Goal: Task Accomplishment & Management: Complete application form

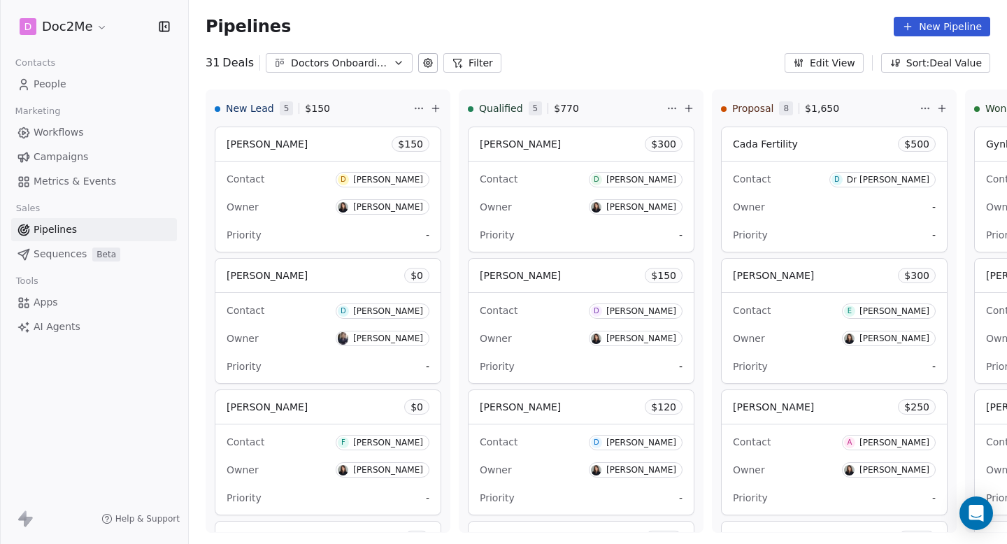
click at [58, 81] on span "People" at bounding box center [50, 84] width 33 height 15
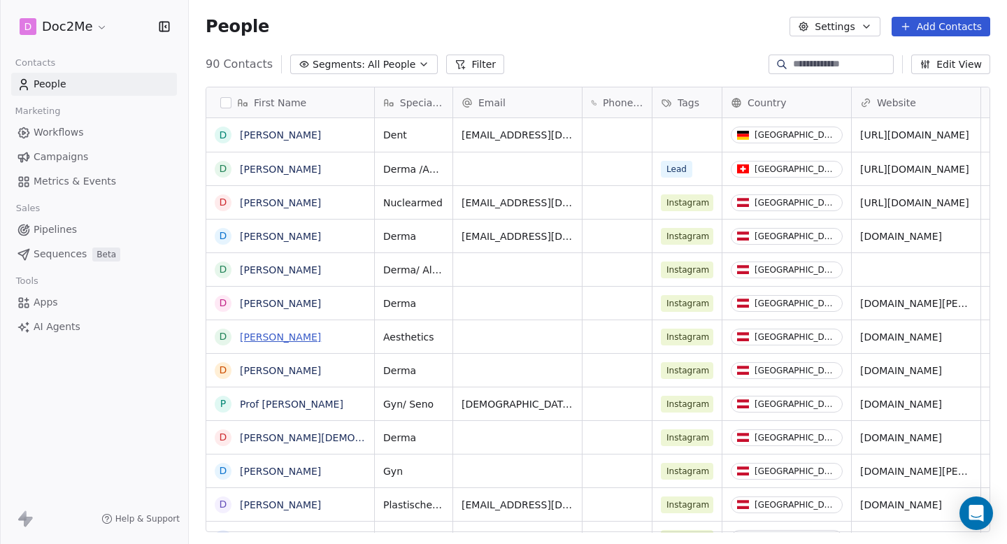
scroll to position [479, 819]
click at [101, 219] on link "Pipelines" at bounding box center [94, 229] width 166 height 23
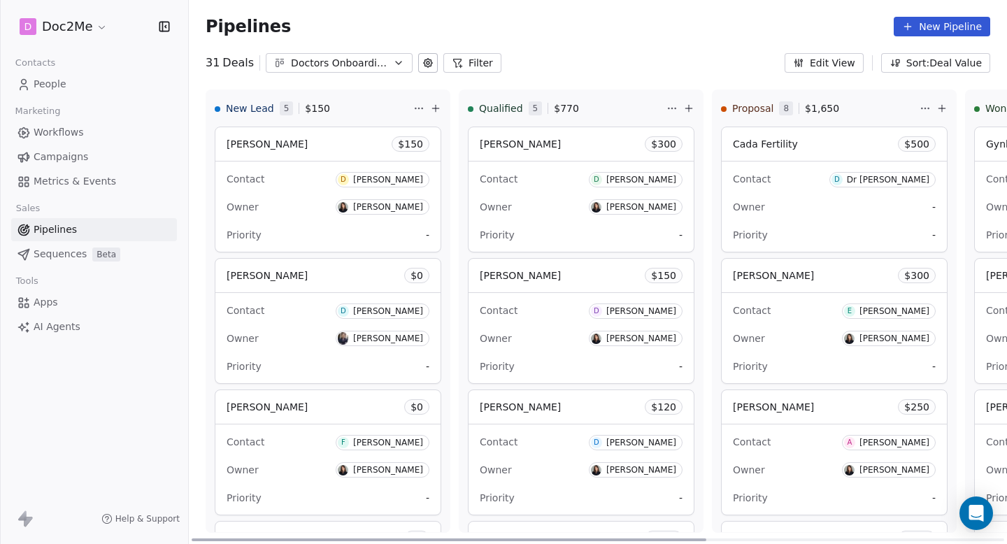
click at [337, 167] on div "Contact D Dr Bianca Sacherer" at bounding box center [328, 178] width 203 height 23
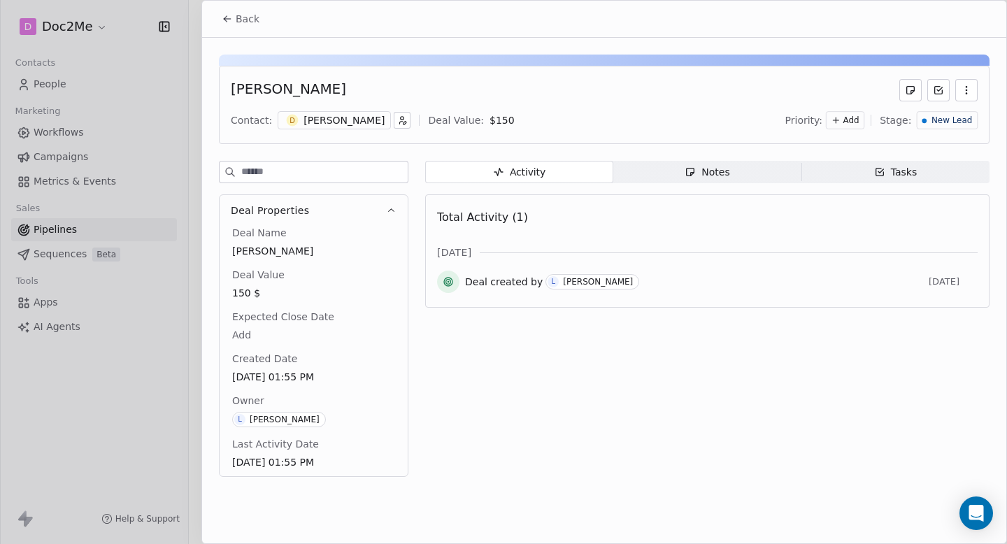
click at [679, 173] on span "Notes Notes" at bounding box center [708, 172] width 188 height 22
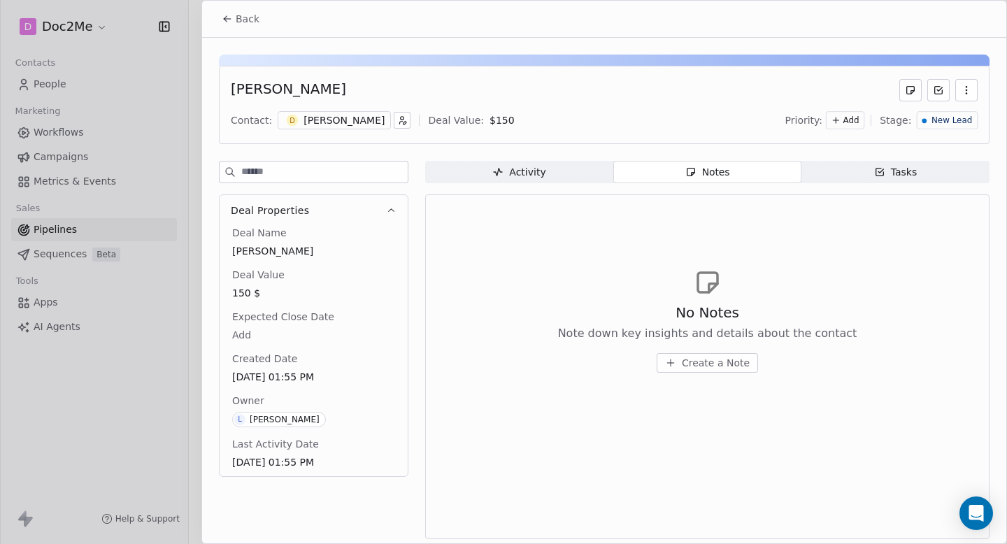
click at [691, 364] on span "Create a Note" at bounding box center [716, 363] width 68 height 14
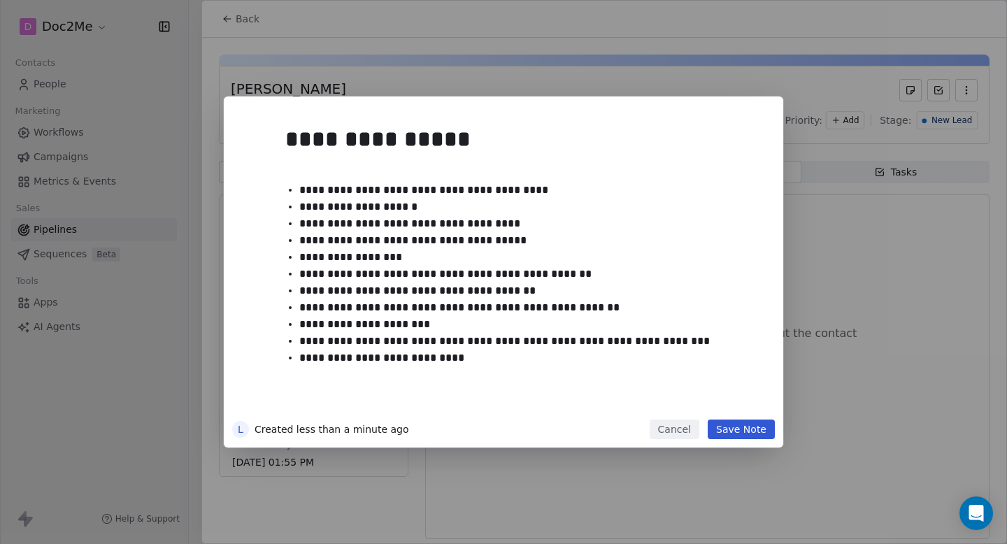
click at [742, 427] on button "Save Note" at bounding box center [741, 430] width 67 height 20
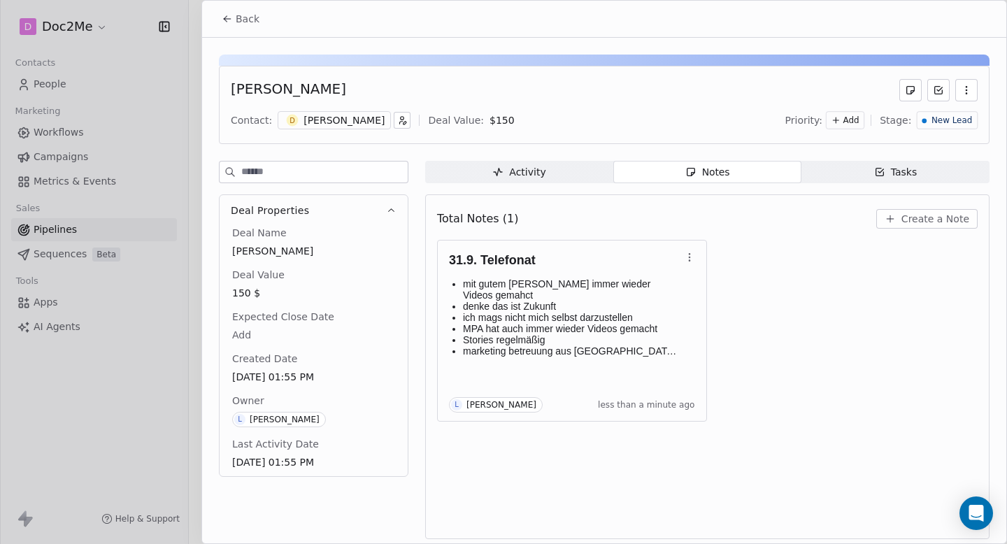
click at [241, 22] on span "Back" at bounding box center [248, 19] width 24 height 14
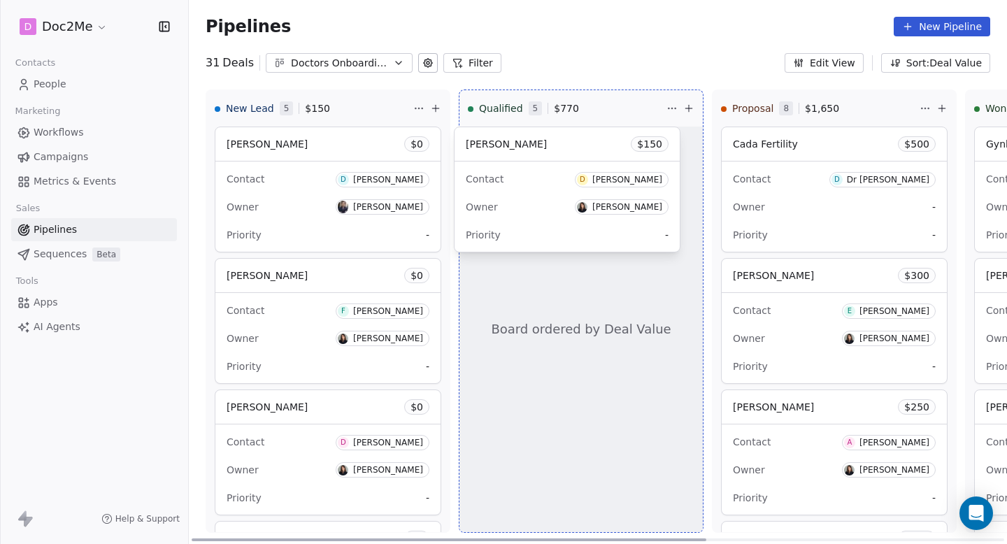
drag, startPoint x: 275, startPoint y: 192, endPoint x: 514, endPoint y: 192, distance: 239.3
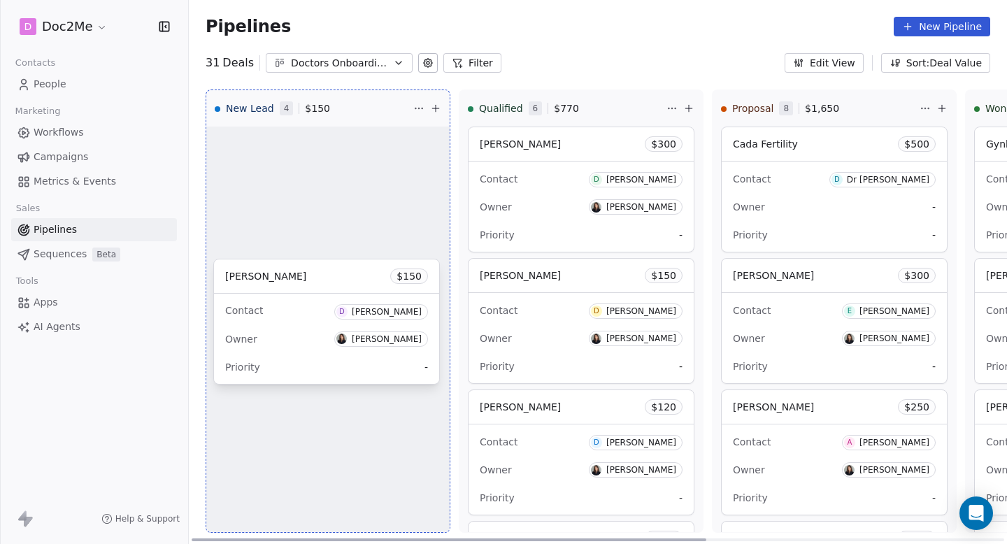
drag, startPoint x: 581, startPoint y: 336, endPoint x: 326, endPoint y: 335, distance: 254.7
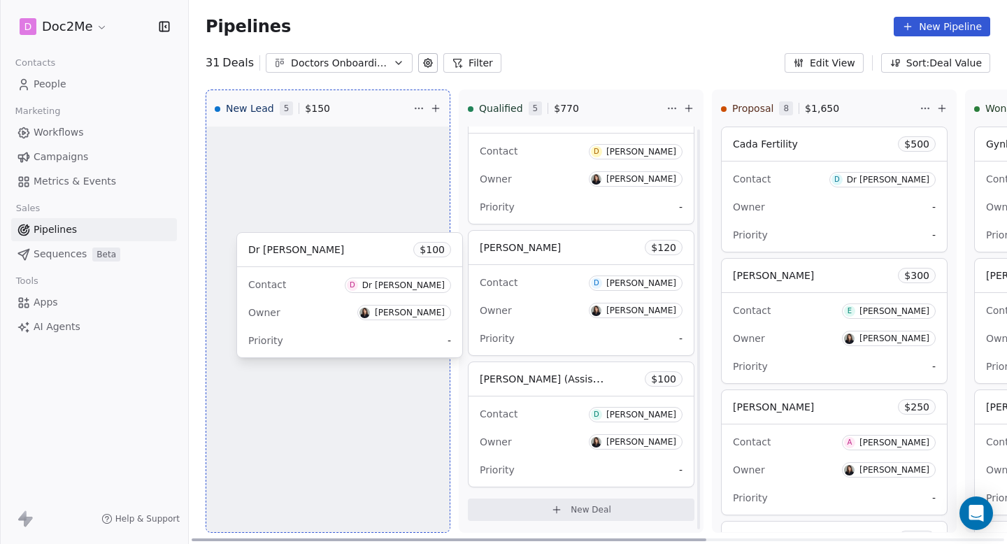
scroll to position [161, 0]
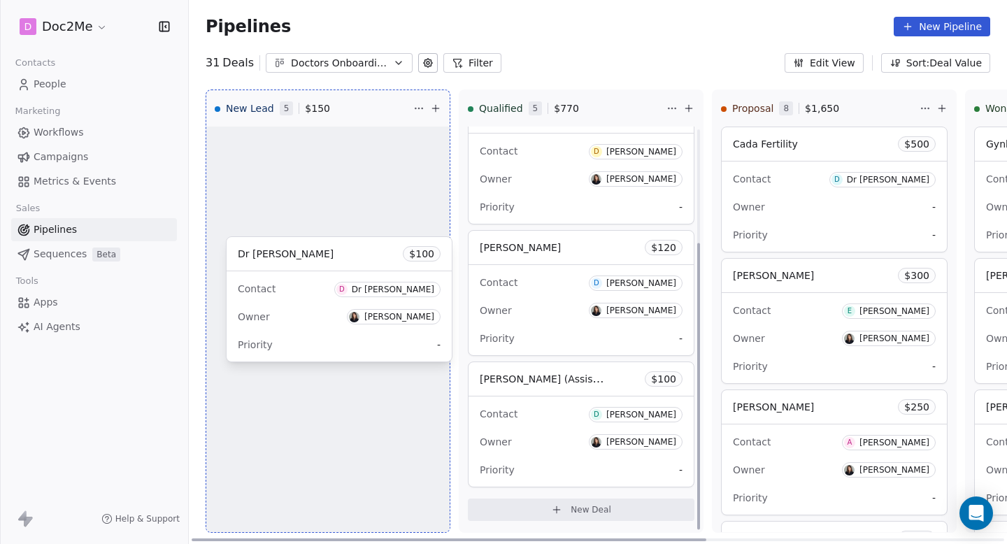
drag, startPoint x: 591, startPoint y: 303, endPoint x: 348, endPoint y: 312, distance: 243.6
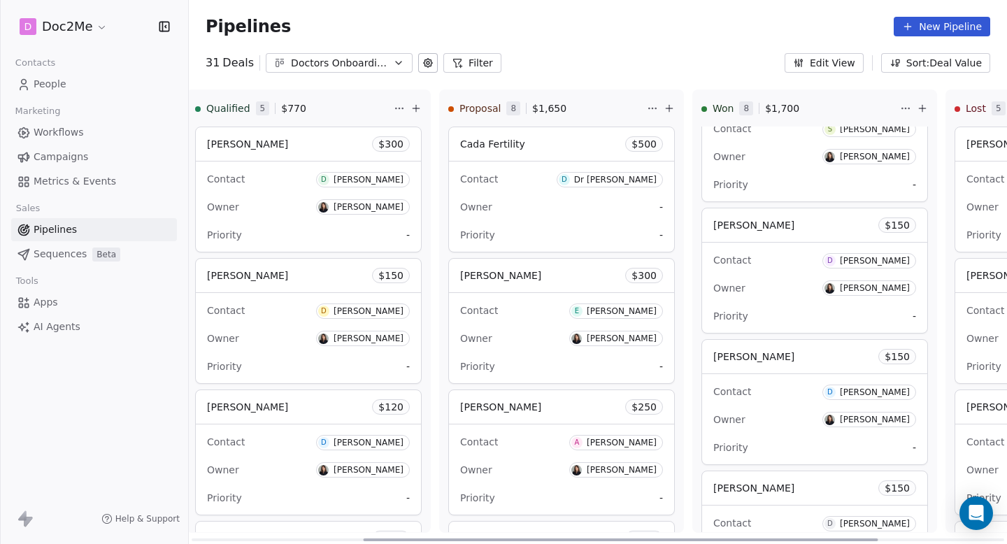
scroll to position [0, 265]
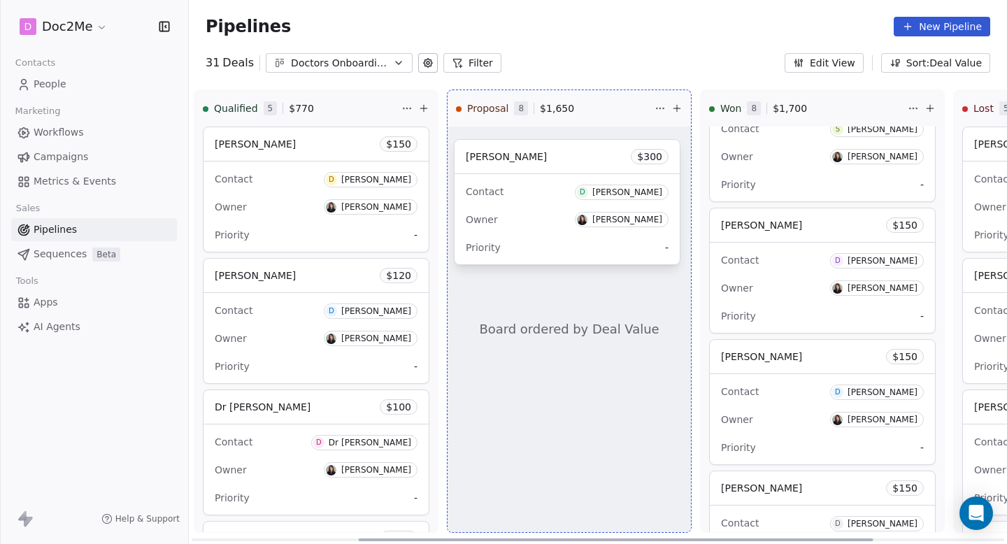
drag, startPoint x: 276, startPoint y: 153, endPoint x: 528, endPoint y: 166, distance: 251.5
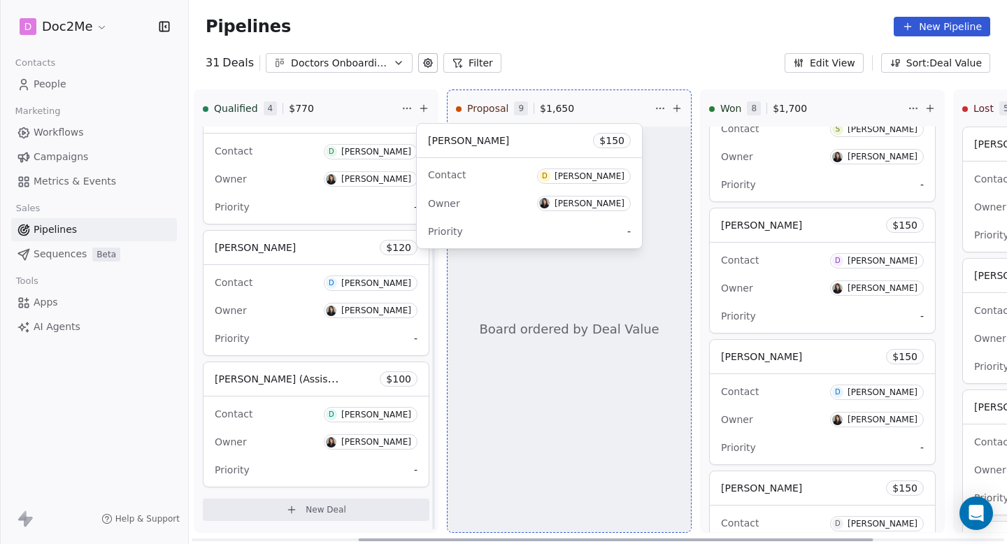
scroll to position [29, 0]
drag, startPoint x: 278, startPoint y: 185, endPoint x: 517, endPoint y: 215, distance: 240.5
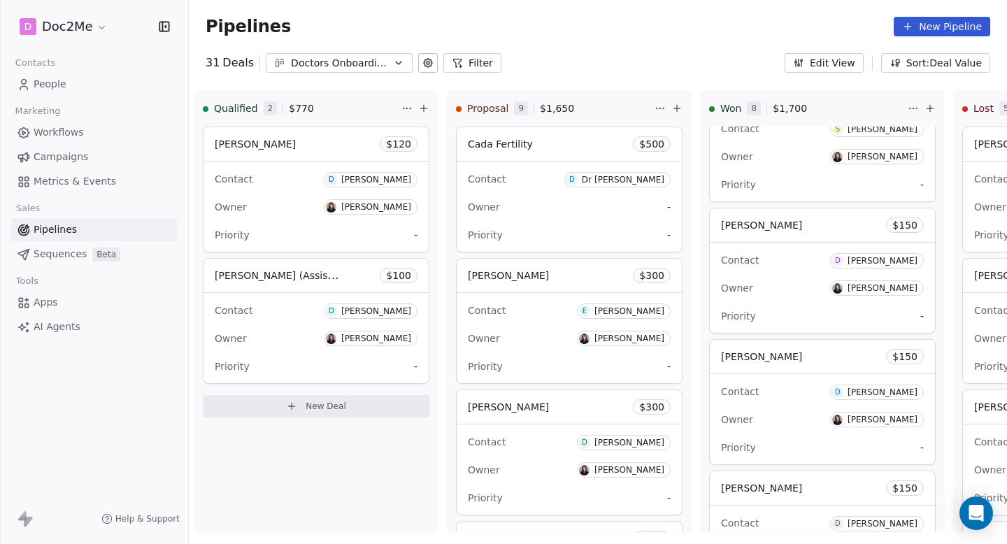
scroll to position [0, 0]
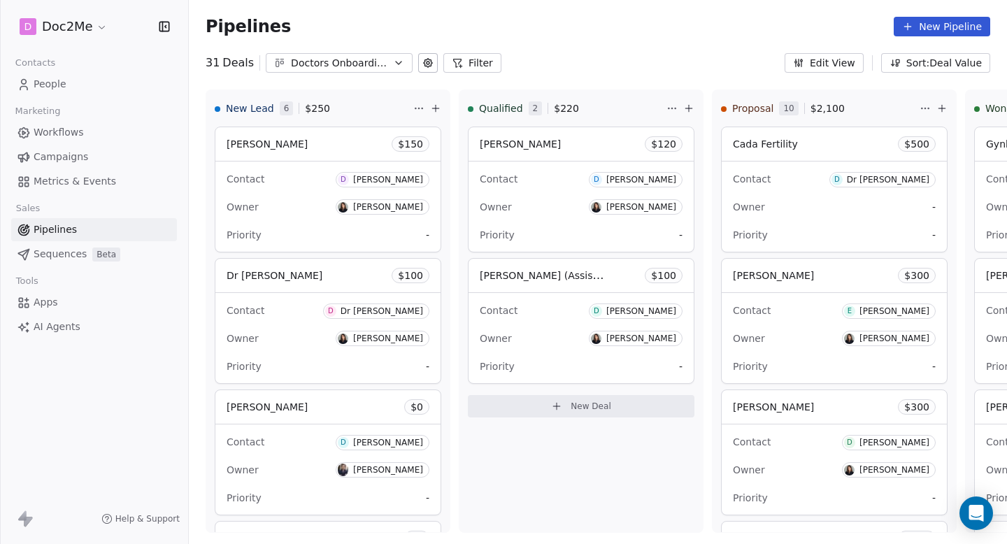
click at [64, 79] on span "People" at bounding box center [50, 84] width 33 height 15
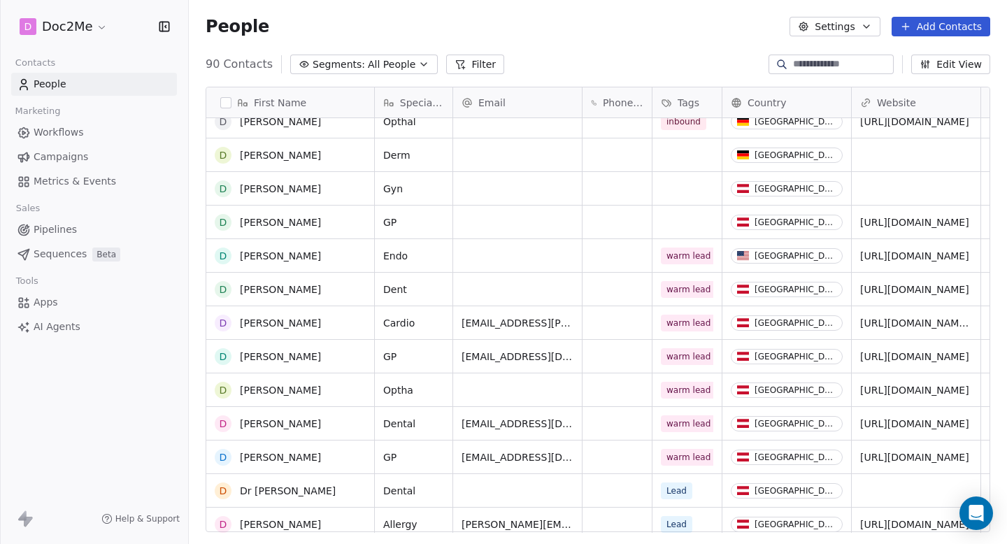
scroll to position [1391, 0]
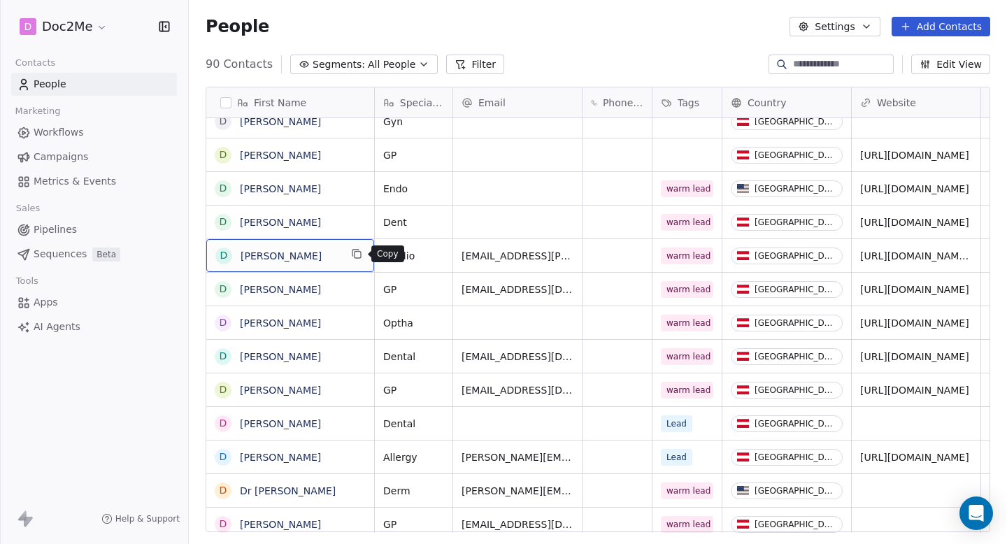
click at [348, 257] on button "grid" at bounding box center [356, 254] width 17 height 17
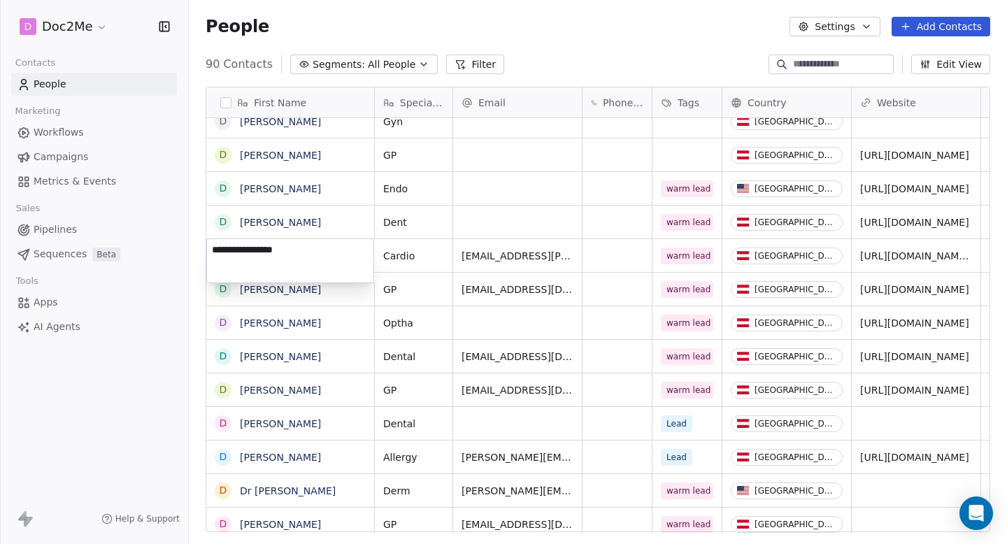
click at [518, 288] on html "D Doc2Me Contacts People Marketing Workflows Campaigns Metrics & Events Sales P…" at bounding box center [503, 272] width 1007 height 544
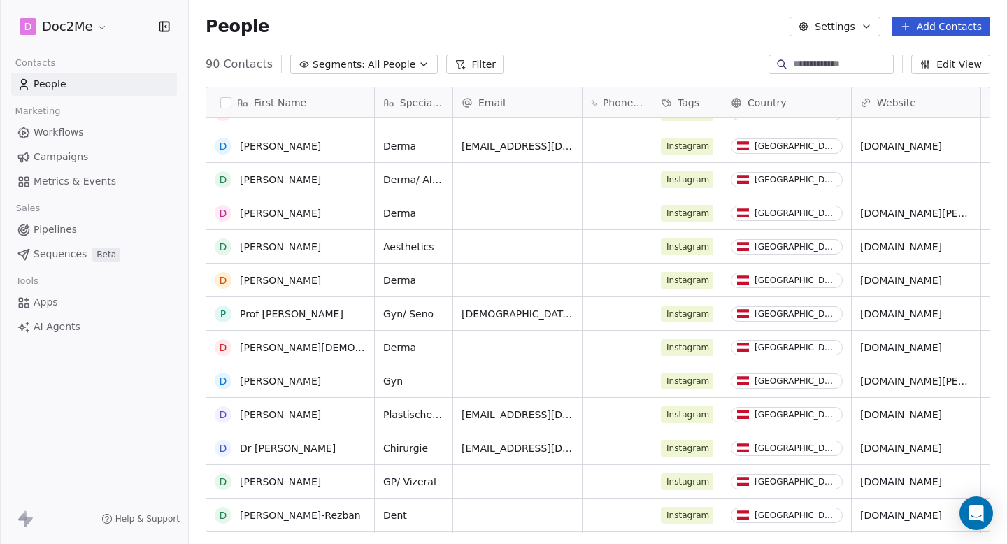
scroll to position [0, 0]
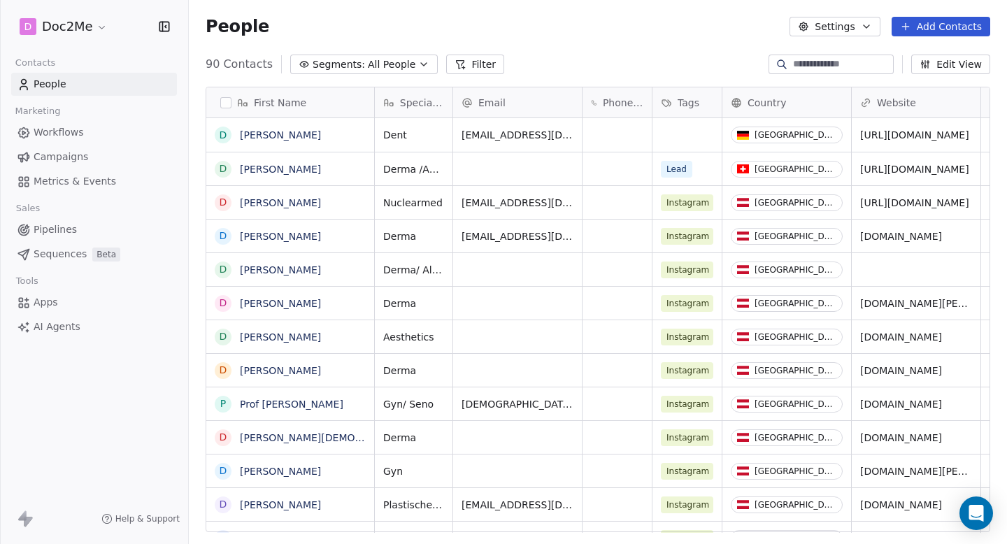
click at [840, 70] on input at bounding box center [842, 64] width 98 height 14
type input "*******"
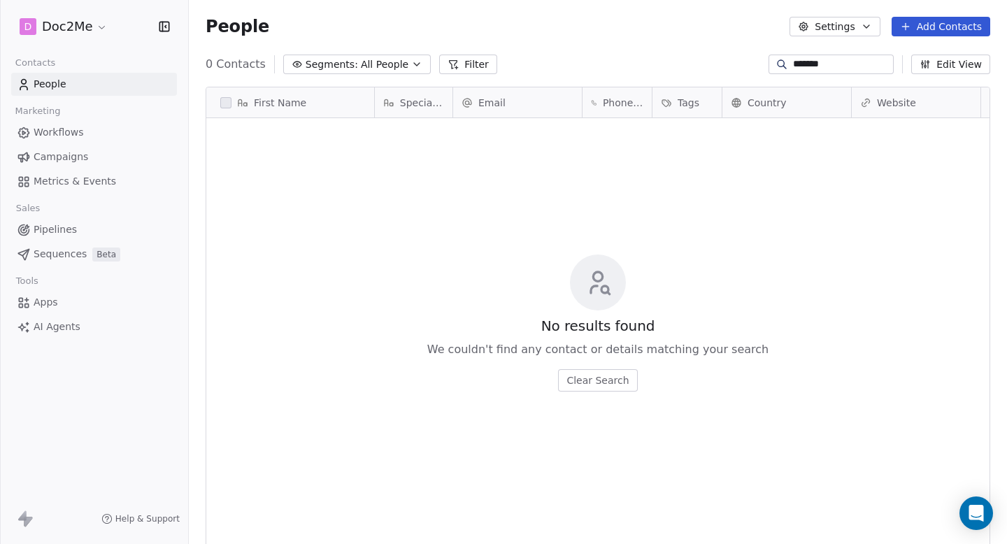
scroll to position [479, 819]
click at [958, 26] on button "Add Contacts" at bounding box center [941, 27] width 99 height 20
click at [902, 55] on span "Create new contact" at bounding box center [946, 57] width 96 height 15
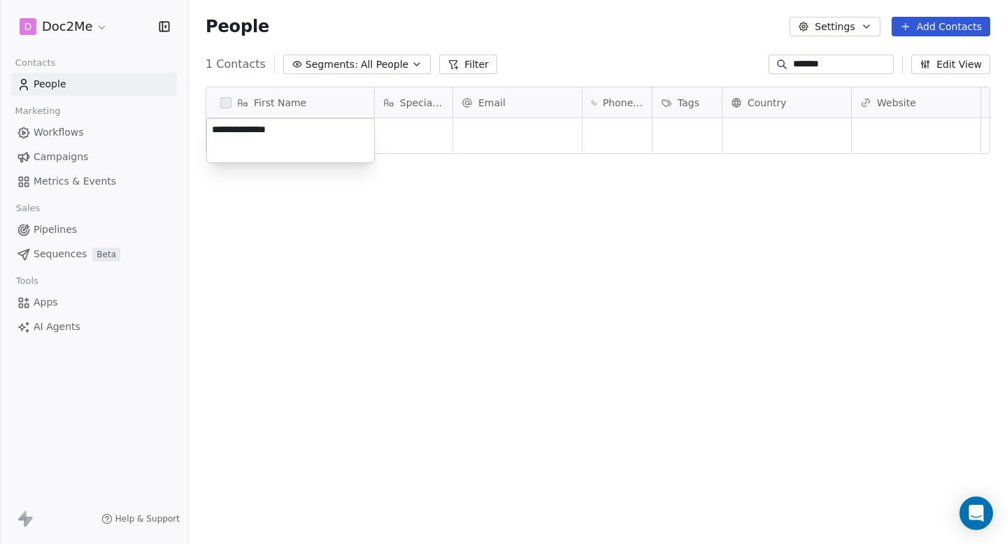
type textarea "**********"
click at [416, 134] on html "D Doc2Me Contacts People Marketing Workflows Campaigns Metrics & Events Sales P…" at bounding box center [503, 272] width 1007 height 544
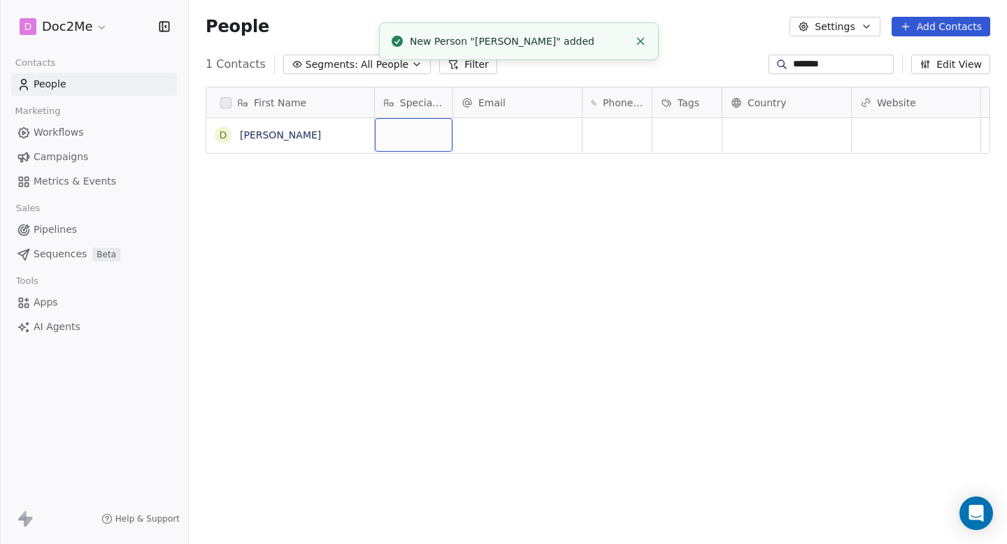
click at [423, 139] on div "grid" at bounding box center [414, 135] width 78 height 34
type textarea "*"
type textarea "***"
click at [561, 143] on html "D Doc2Me Contacts People Marketing Workflows Campaigns Metrics & Events Sales P…" at bounding box center [503, 272] width 1007 height 544
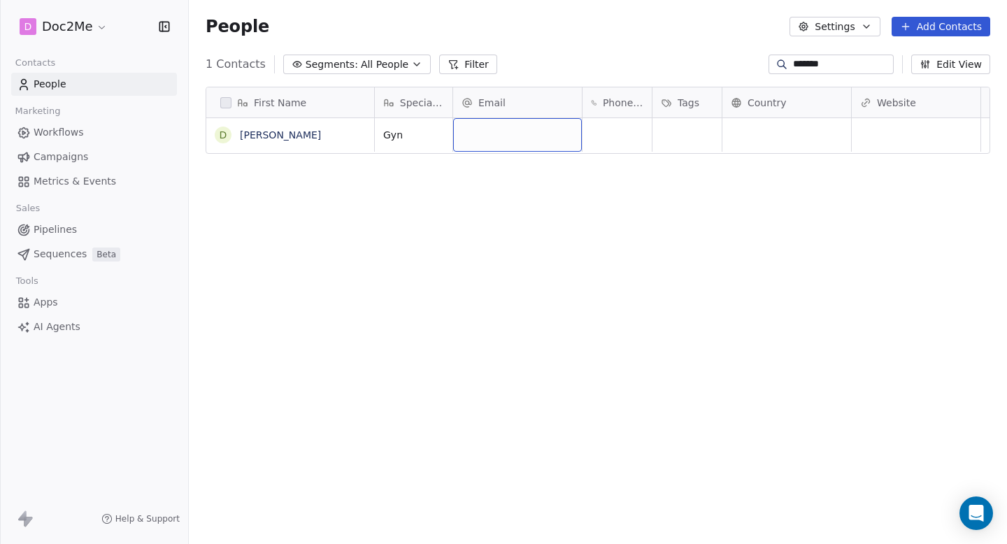
click at [552, 142] on div "grid" at bounding box center [517, 135] width 129 height 34
type input "**********"
click at [823, 122] on html "**********" at bounding box center [503, 272] width 1007 height 544
click at [814, 133] on html "D Doc2Me Contacts People Marketing Workflows Campaigns Metrics & Events Sales P…" at bounding box center [503, 272] width 1007 height 544
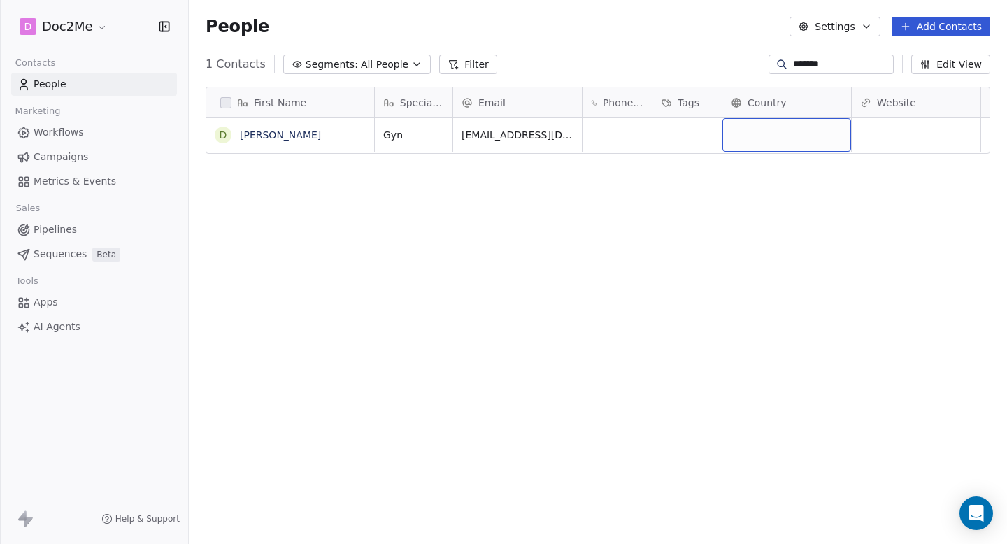
click at [814, 133] on div "grid" at bounding box center [787, 135] width 129 height 34
click at [778, 134] on div "grid" at bounding box center [787, 135] width 129 height 34
click at [778, 134] on html "D Doc2Me Contacts People Marketing Workflows Campaigns Metrics & Events Sales P…" at bounding box center [503, 272] width 1007 height 544
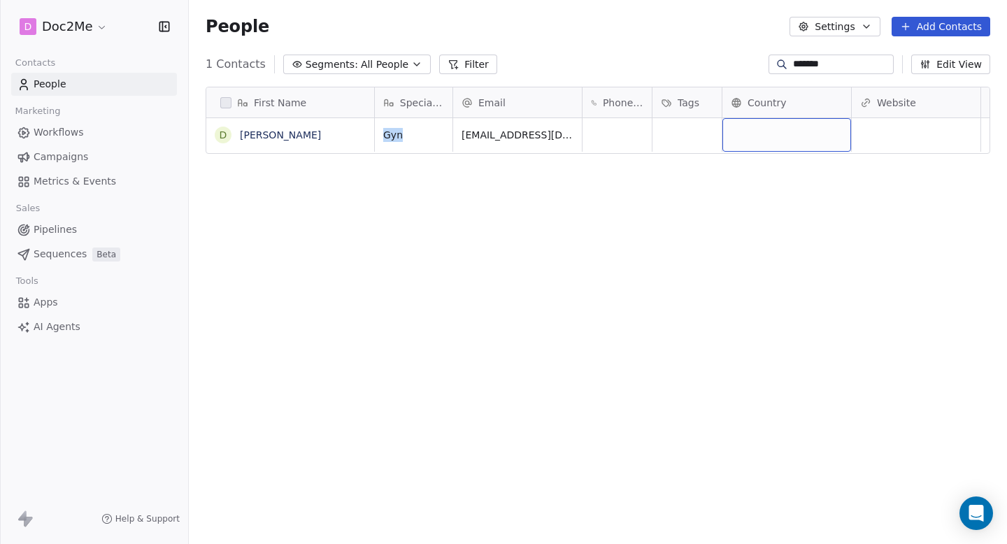
click at [778, 134] on div "grid" at bounding box center [787, 135] width 129 height 34
click at [778, 134] on html "D Doc2Me Contacts People Marketing Workflows Campaigns Metrics & Events Sales P…" at bounding box center [503, 272] width 1007 height 544
click at [778, 134] on div "grid" at bounding box center [787, 135] width 129 height 34
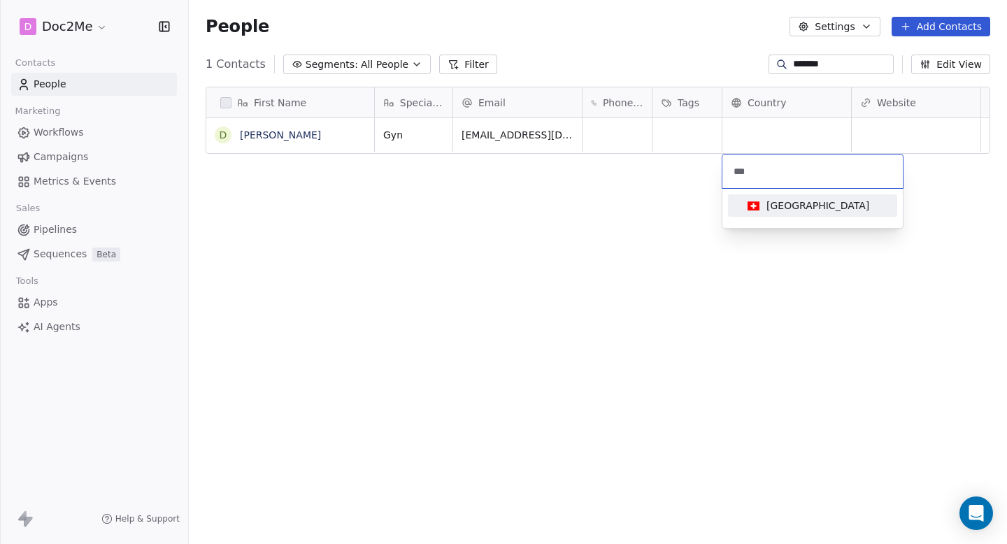
type input "***"
click at [787, 217] on div "Switzerland" at bounding box center [812, 208] width 169 height 28
click at [834, 210] on div "Switzerland" at bounding box center [812, 205] width 141 height 15
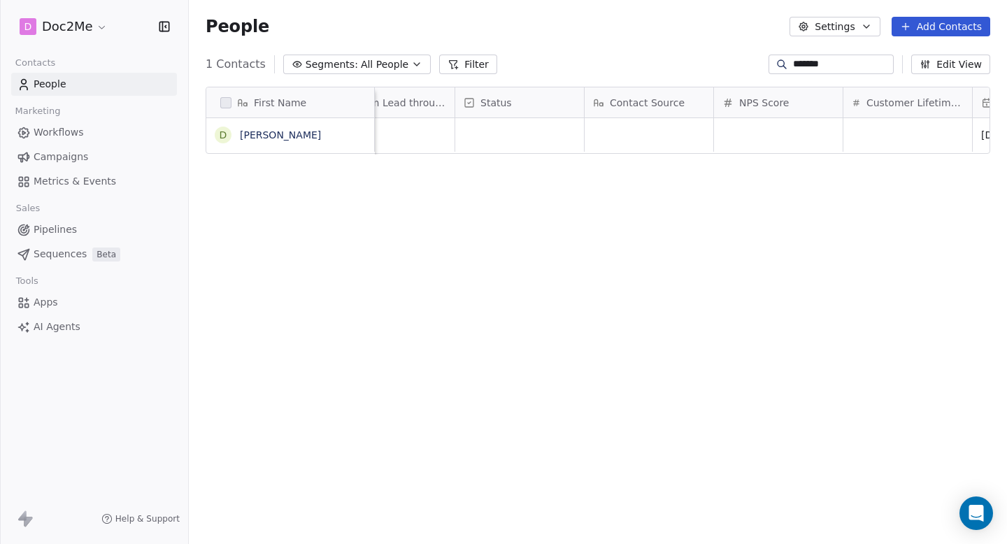
scroll to position [0, 632]
click at [525, 141] on div "grid" at bounding box center [543, 135] width 129 height 34
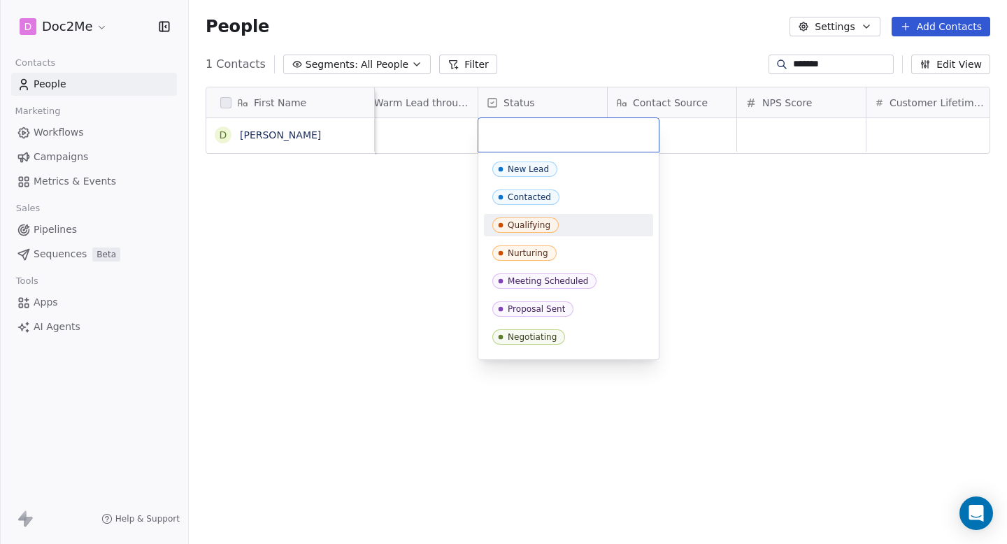
click at [579, 218] on div "Qualifying" at bounding box center [569, 225] width 153 height 15
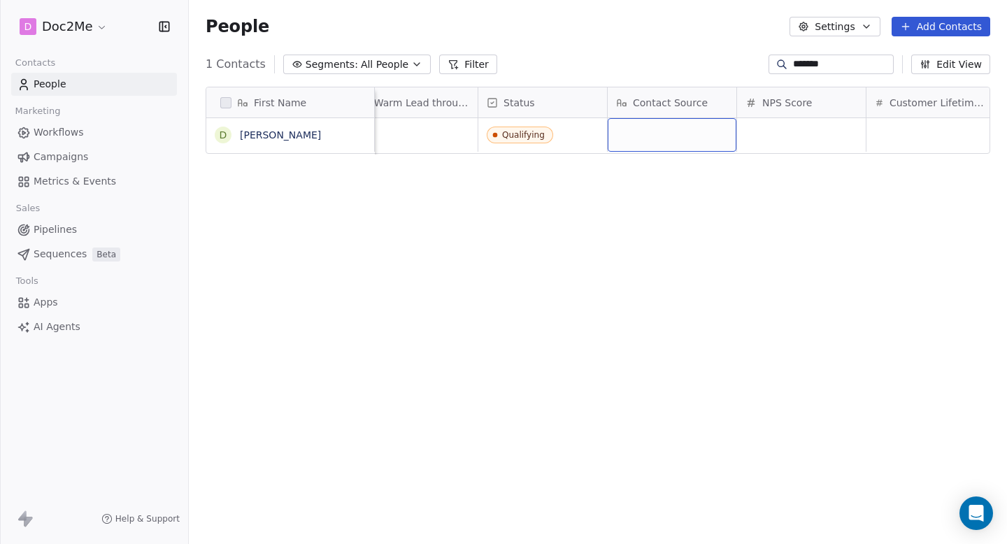
click at [673, 141] on div "grid" at bounding box center [672, 135] width 129 height 34
click at [673, 141] on textarea at bounding box center [672, 140] width 127 height 43
type textarea "********"
click at [771, 194] on html "D Doc2Me Contacts People Marketing Workflows Campaigns Metrics & Events Sales P…" at bounding box center [503, 272] width 1007 height 544
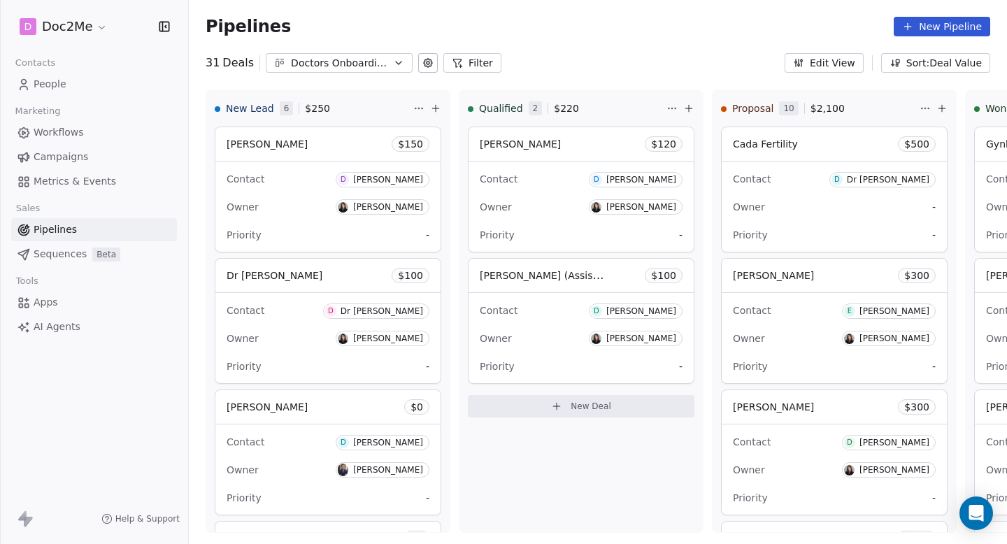
click at [69, 88] on link "People" at bounding box center [94, 84] width 166 height 23
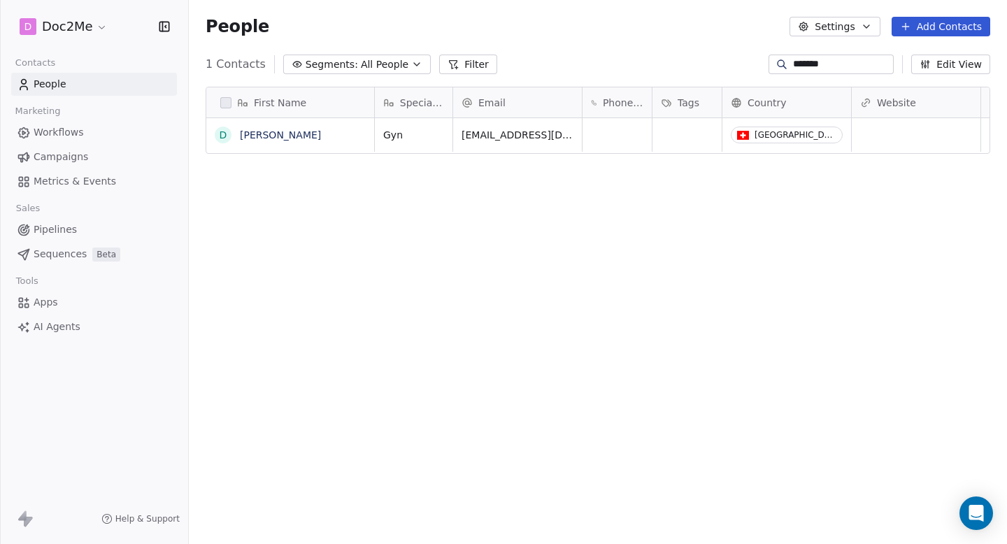
scroll to position [479, 819]
click at [836, 68] on input "*******" at bounding box center [842, 64] width 98 height 14
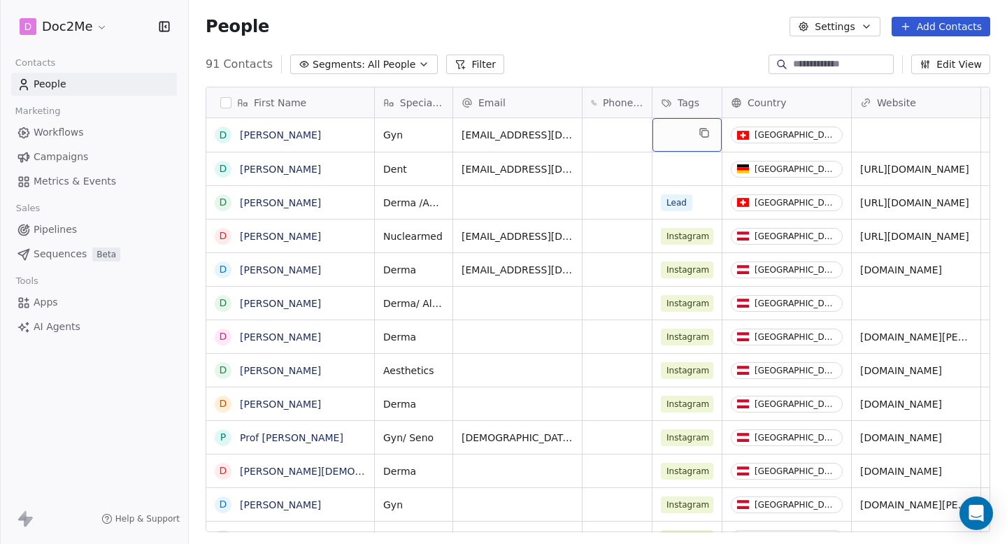
click at [684, 141] on div "grid" at bounding box center [687, 135] width 69 height 34
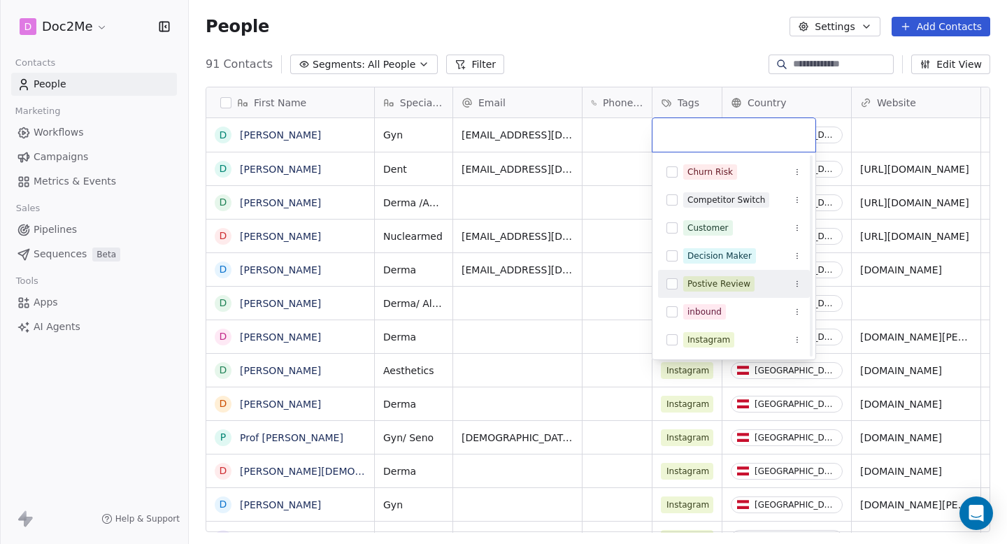
scroll to position [140, 0]
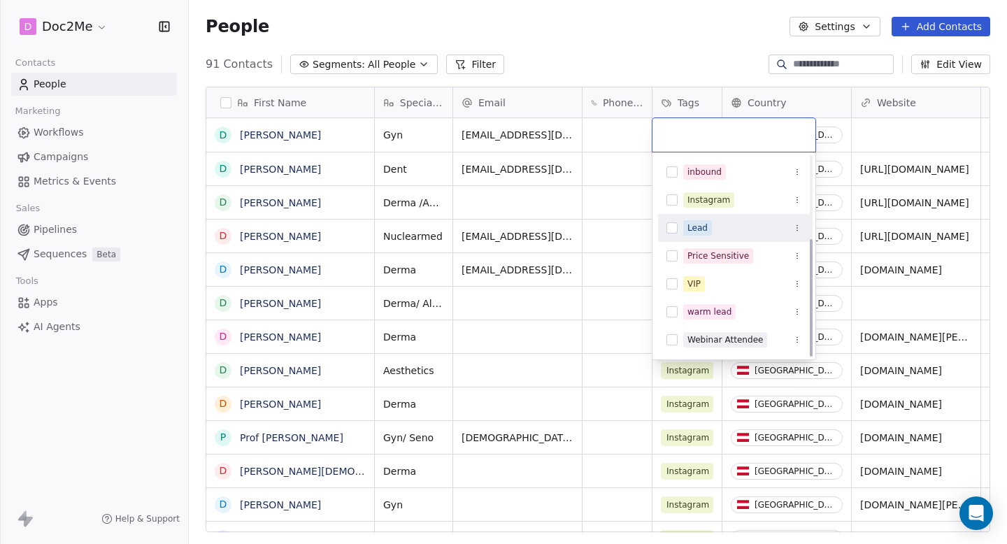
click at [712, 233] on div "Lead" at bounding box center [743, 227] width 118 height 15
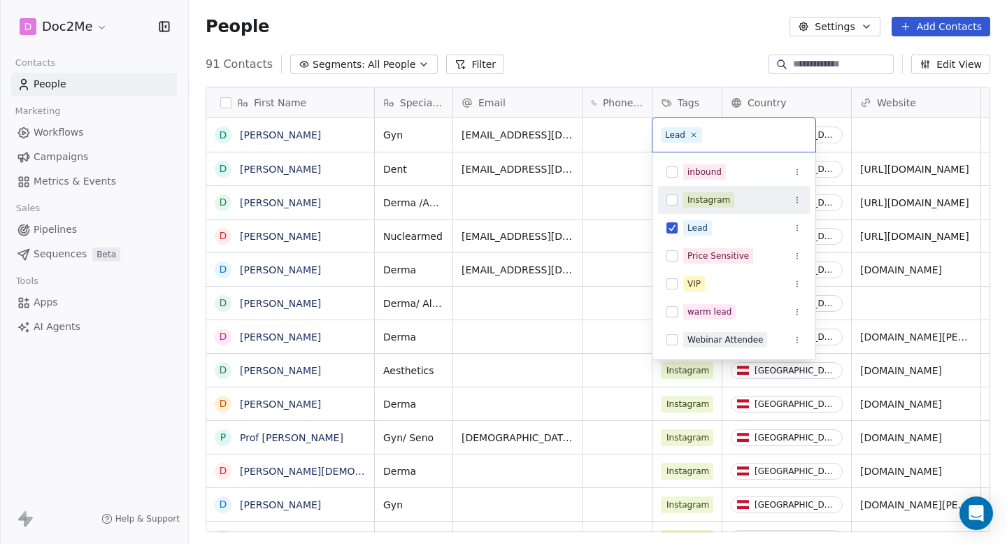
click at [611, 123] on html "D Doc2Me Contacts People Marketing Workflows Campaigns Metrics & Events Sales P…" at bounding box center [503, 272] width 1007 height 544
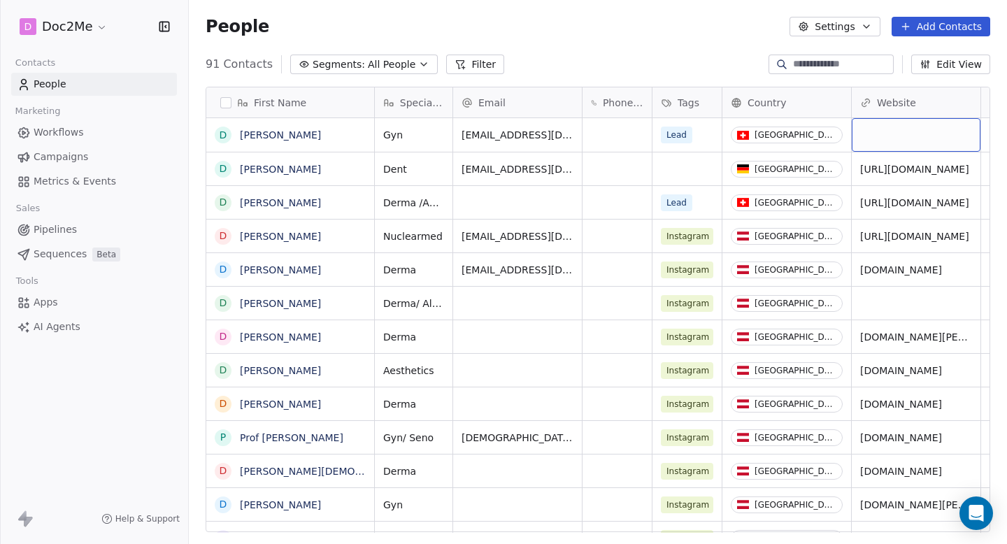
click at [898, 150] on div "grid" at bounding box center [916, 135] width 129 height 34
click at [898, 150] on html "D Doc2Me Contacts People Marketing Workflows Campaigns Metrics & Events Sales P…" at bounding box center [503, 272] width 1007 height 544
click at [828, 149] on html "D Doc2Me Contacts People Marketing Workflows Campaigns Metrics & Events Sales P…" at bounding box center [503, 272] width 1007 height 544
click at [903, 155] on div "https://drhager.com/ueberuns/" at bounding box center [928, 169] width 153 height 33
click at [902, 143] on div "grid" at bounding box center [916, 135] width 129 height 34
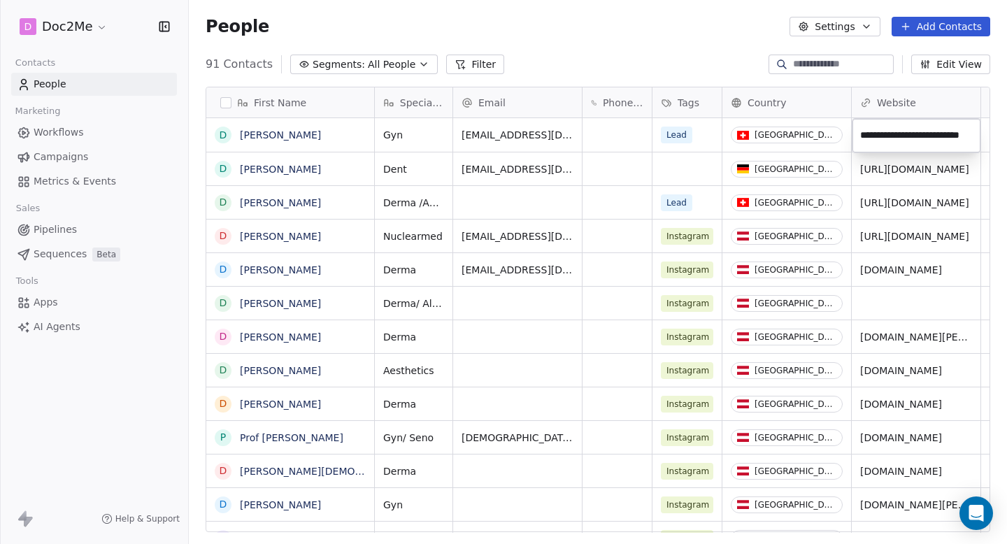
scroll to position [0, 20]
type input "**********"
